Goal: Information Seeking & Learning: Learn about a topic

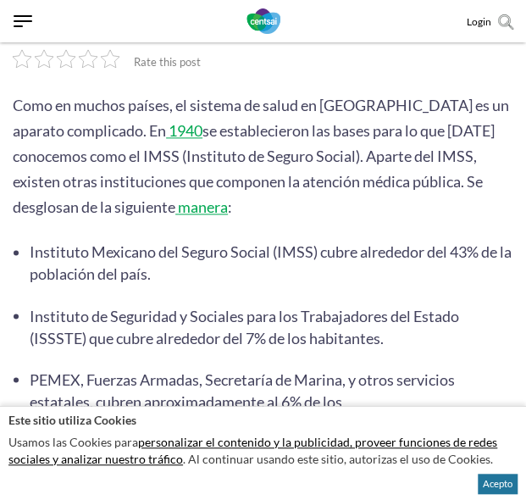
scroll to position [467, 0]
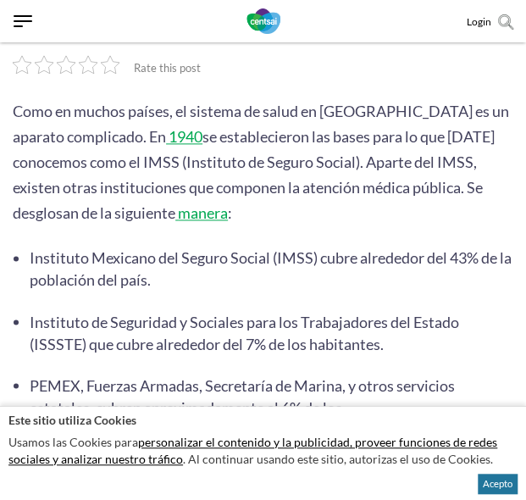
click at [53, 248] on span "Instituto Mexicano del Seguro Social (IMSS) cubre alrededor del 43% de la pobla…" at bounding box center [271, 268] width 482 height 41
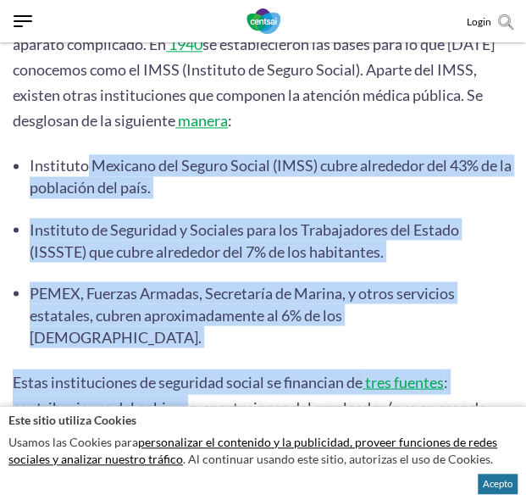
scroll to position [576, 0]
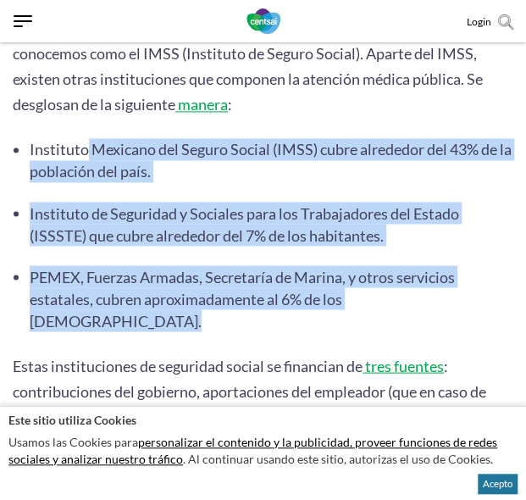
drag, startPoint x: 53, startPoint y: 235, endPoint x: 426, endPoint y: 281, distance: 375.0
click at [426, 281] on ul "Instituto Mexicano del Seguro Social (IMSS) cubre alrededor del 43% de la pobla…" at bounding box center [272, 234] width 484 height 193
copy ul "Instituto Mexicano del Seguro Social (IMSS) cubre alrededor del 43% de la pobla…"
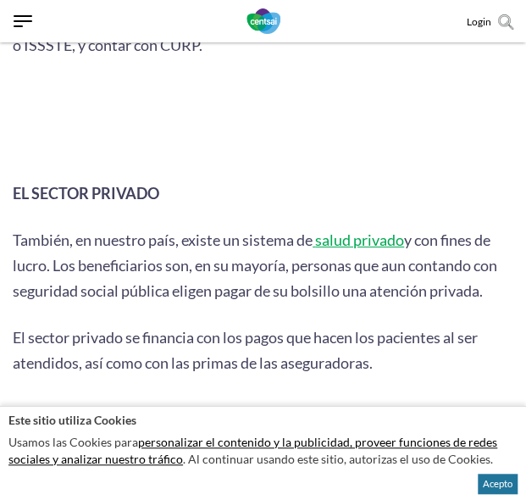
scroll to position [1340, 0]
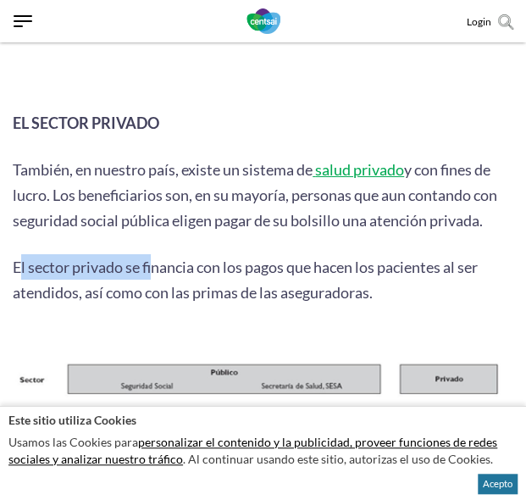
drag, startPoint x: 18, startPoint y: 221, endPoint x: 154, endPoint y: 221, distance: 136.5
click at [153, 258] on span "El sector privado se financia con los pagos que hacen los pacientes al ser aten…" at bounding box center [245, 280] width 465 height 44
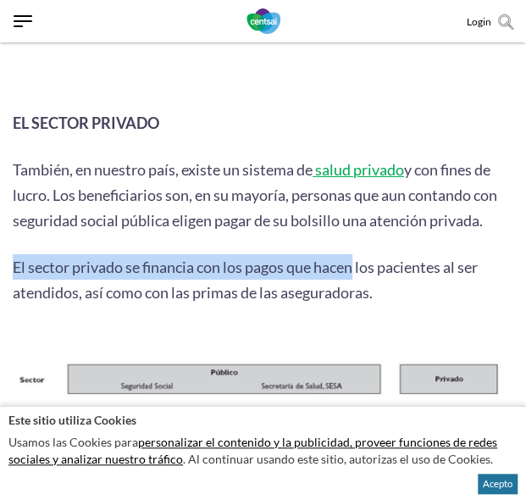
drag, startPoint x: 16, startPoint y: 231, endPoint x: 360, endPoint y: 235, distance: 344.2
click at [359, 254] on p "El sector privado se financia con los pagos que hacen los pacientes al ser aten…" at bounding box center [263, 279] width 501 height 51
drag, startPoint x: 14, startPoint y: 125, endPoint x: 490, endPoint y: 165, distance: 477.3
click at [489, 165] on p "También, en nuestro país, existe un sistema de salud privado y con fines de luc…" at bounding box center [263, 195] width 501 height 76
copy p "También, en nuestro país, existe un sistema de salud privado y con fines de luc…"
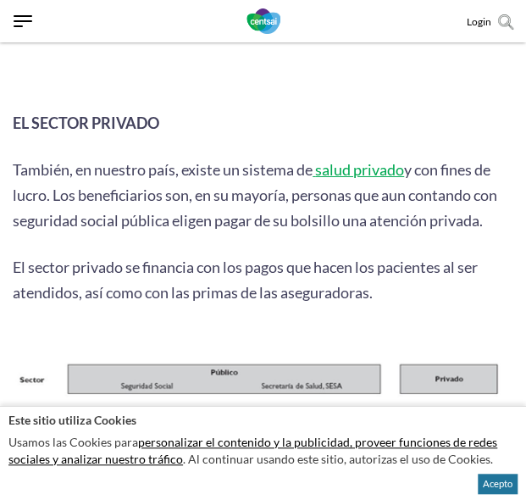
click at [203, 258] on span "El sector privado se financia con los pagos que hacen los pacientes al ser aten…" at bounding box center [245, 280] width 465 height 44
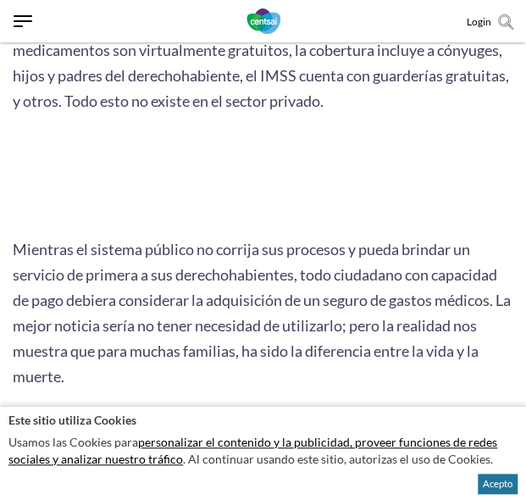
scroll to position [4392, 0]
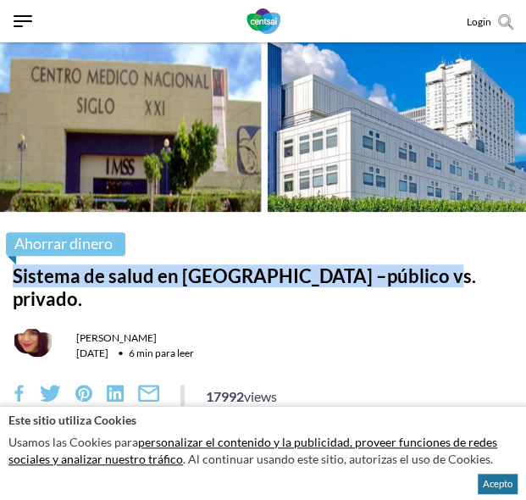
drag, startPoint x: 14, startPoint y: 276, endPoint x: 435, endPoint y: 281, distance: 421.4
click at [435, 281] on h1 "Sistema de salud en [GEOGRAPHIC_DATA] –público vs. privado." at bounding box center [263, 288] width 501 height 46
copy h1 "Sistema de salud en [GEOGRAPHIC_DATA] –público vs. privado."
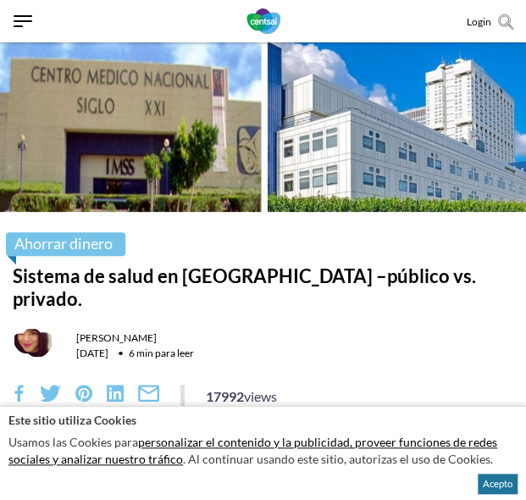
click at [358, 301] on div "Ahorrar dinero Sistema de salud en [GEOGRAPHIC_DATA] –público vs. privado. [PER…" at bounding box center [263, 358] width 526 height 253
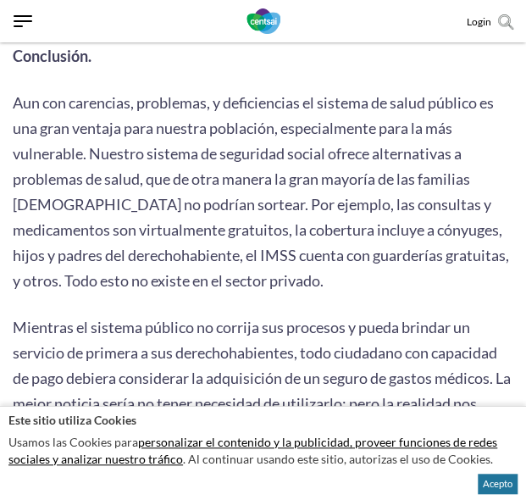
scroll to position [3980, 0]
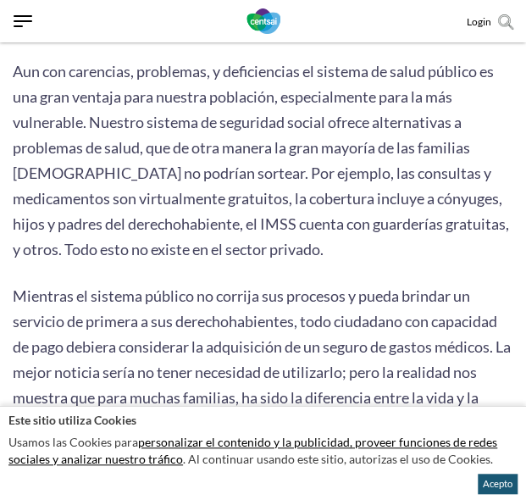
click at [478, 490] on button "Acepto" at bounding box center [498, 484] width 40 height 20
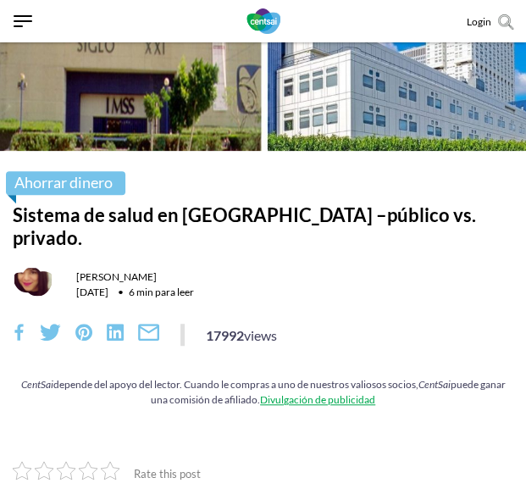
scroll to position [0, 0]
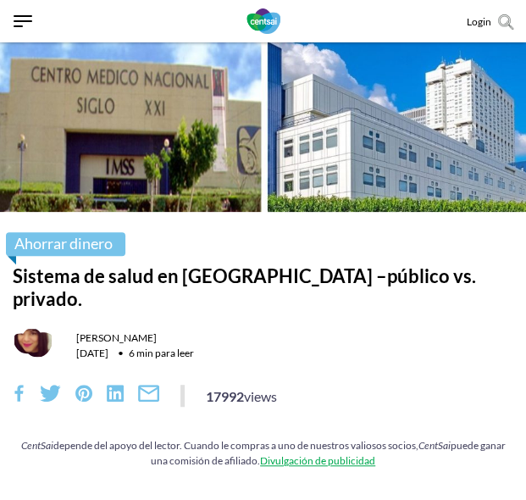
click at [312, 438] on div "CentSai depende del apoyo del lector. Cuando le compras a uno de nuestros valio…" at bounding box center [263, 453] width 501 height 30
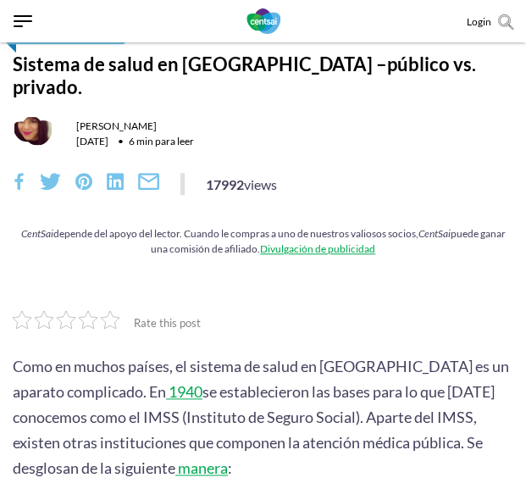
scroll to position [284, 0]
